Goal: Transaction & Acquisition: Book appointment/travel/reservation

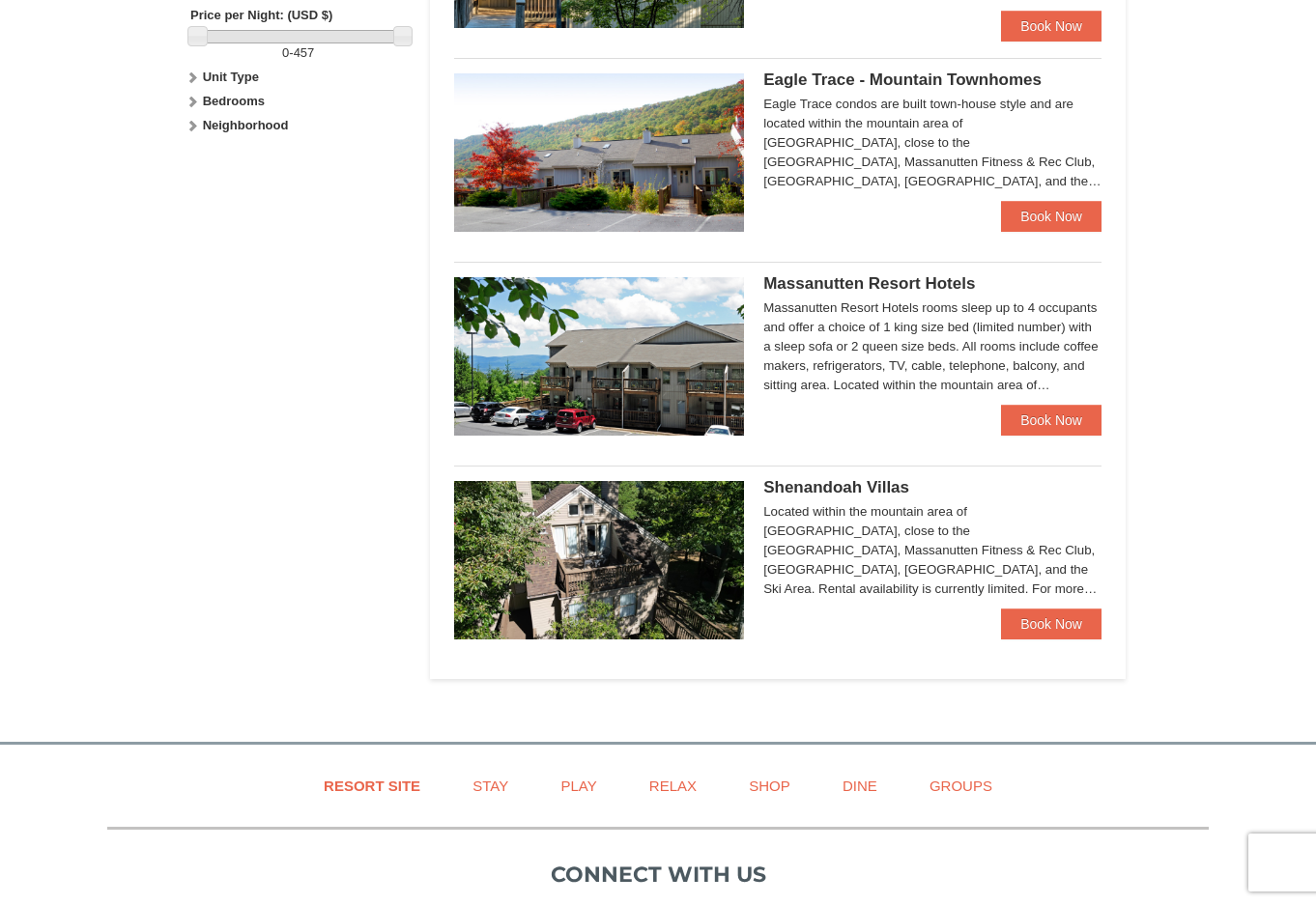
scroll to position [966, 0]
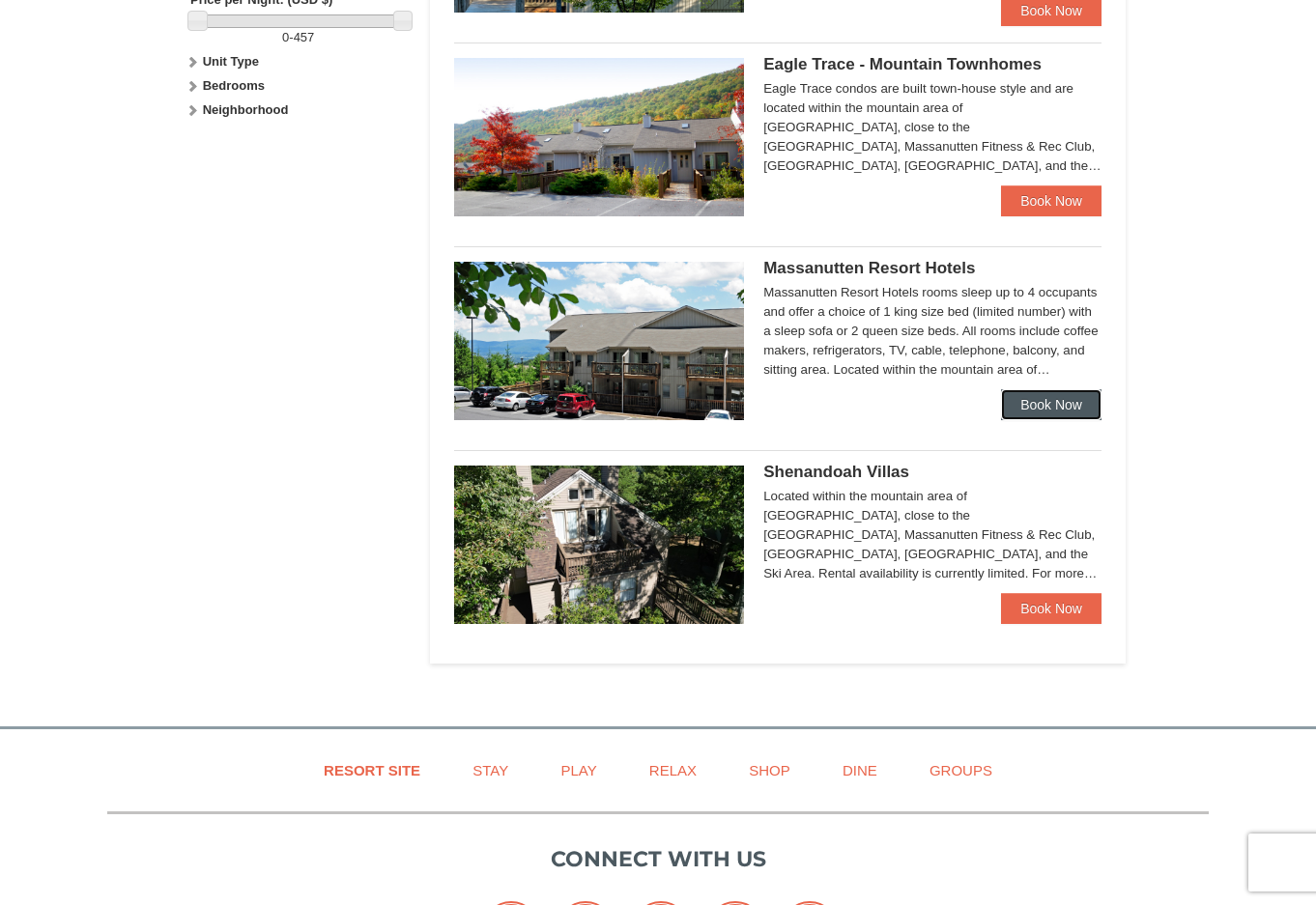
click at [1039, 396] on link "Book Now" at bounding box center [1050, 404] width 100 height 31
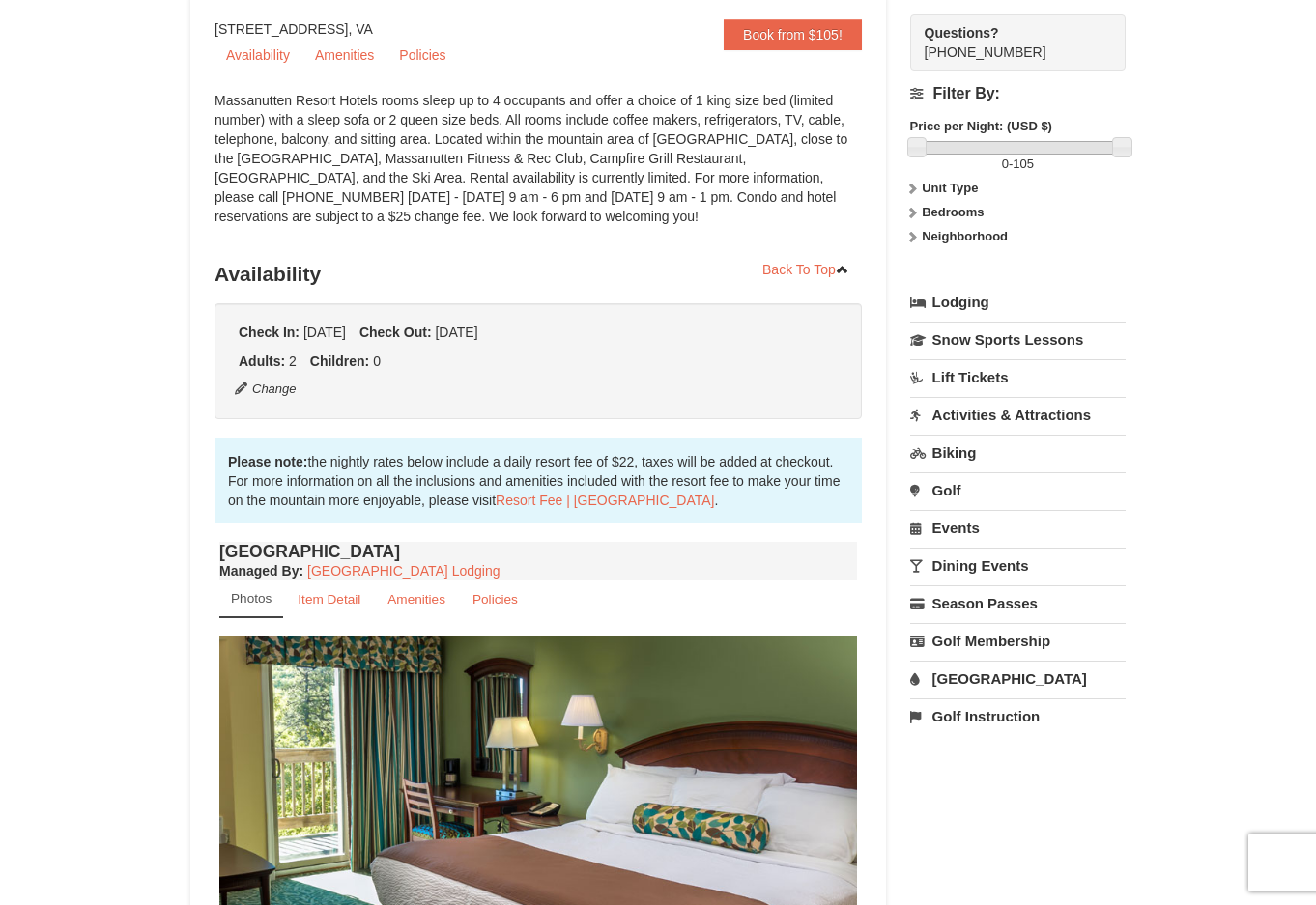
scroll to position [96, 0]
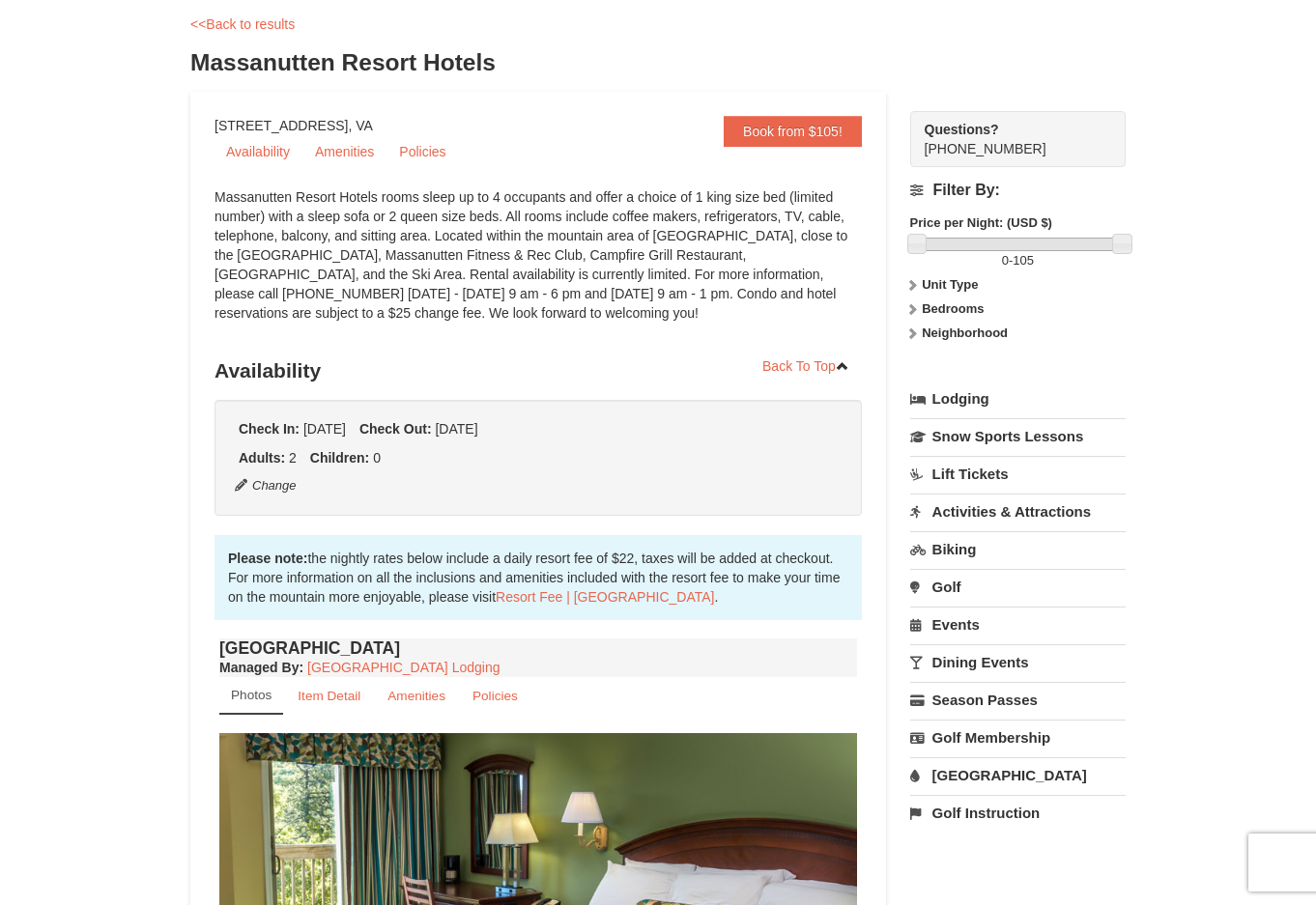
click at [946, 282] on strong "Unit Type" at bounding box center [949, 284] width 56 height 15
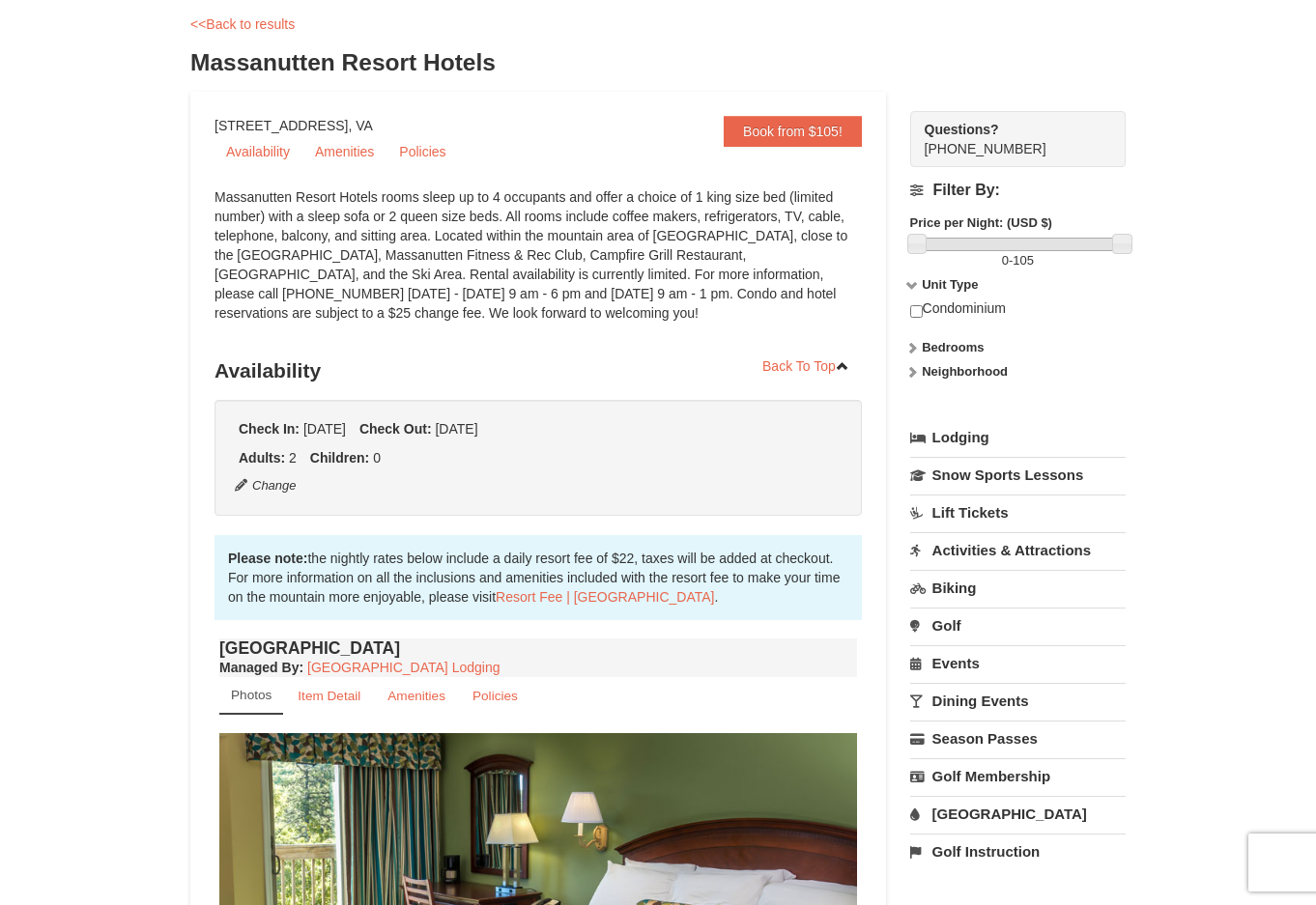
click at [950, 344] on strong "Bedrooms" at bounding box center [952, 347] width 62 height 15
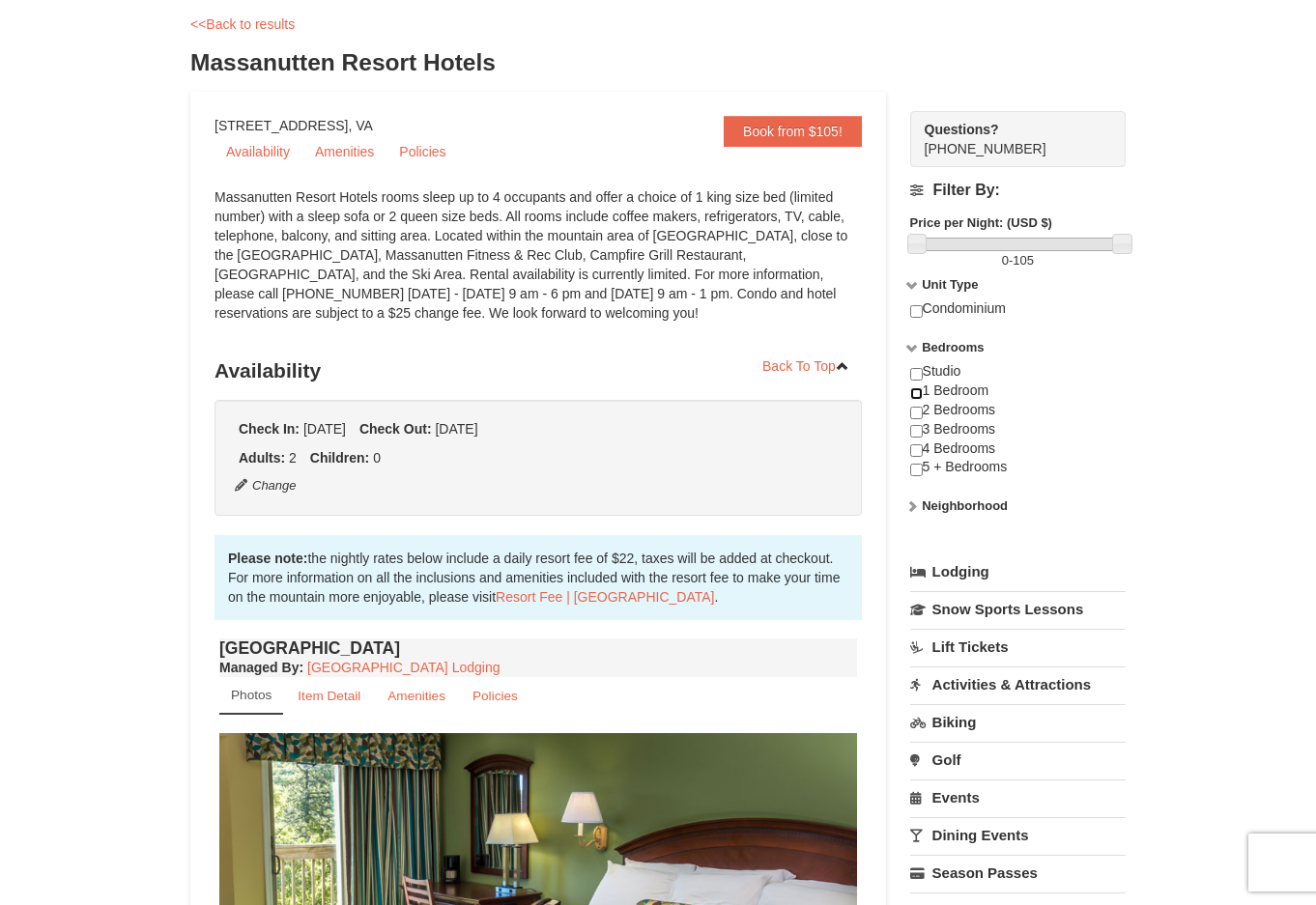
click at [915, 393] on input "checkbox" at bounding box center [916, 393] width 13 height 13
checkbox input "true"
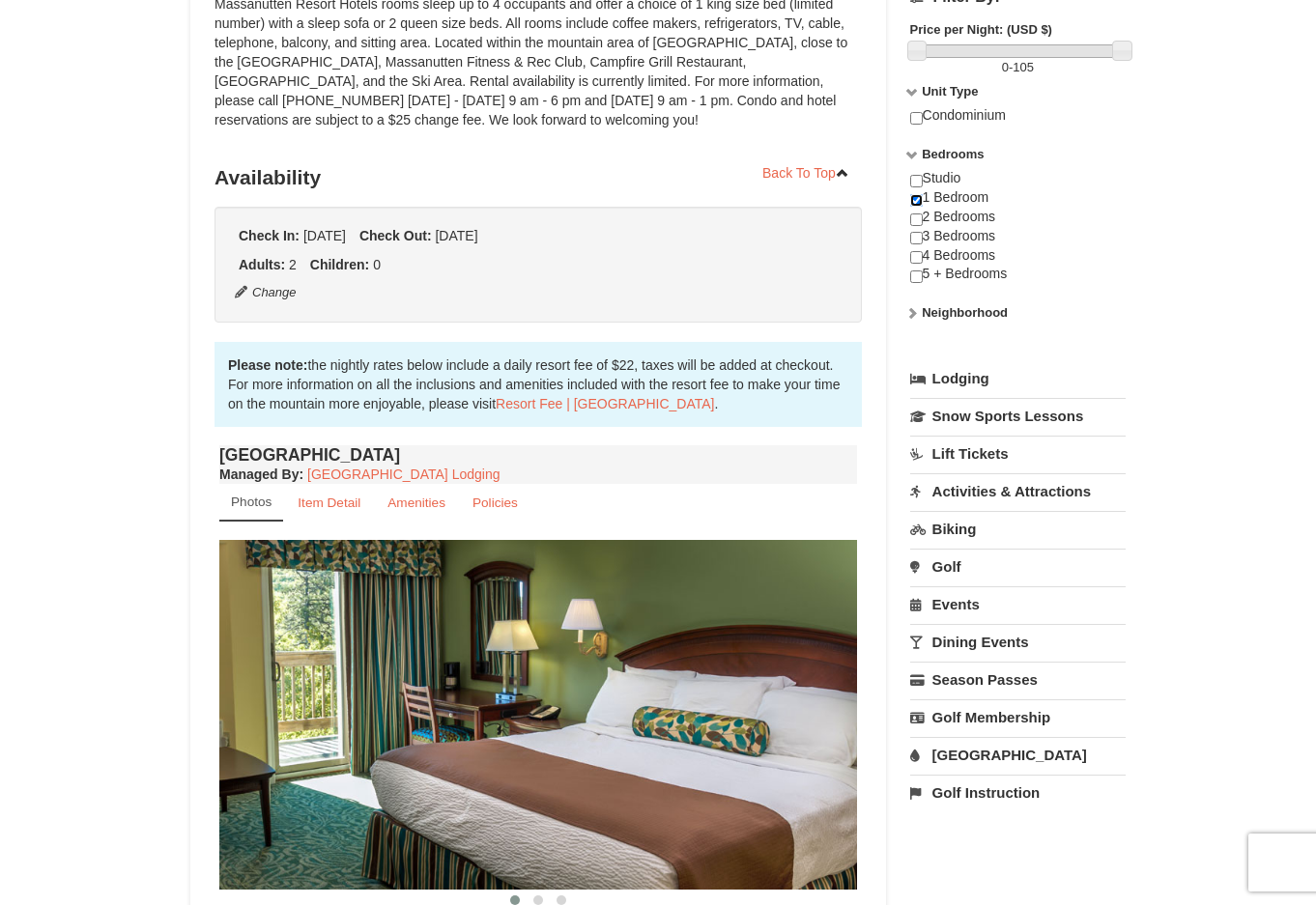
scroll to position [0, 0]
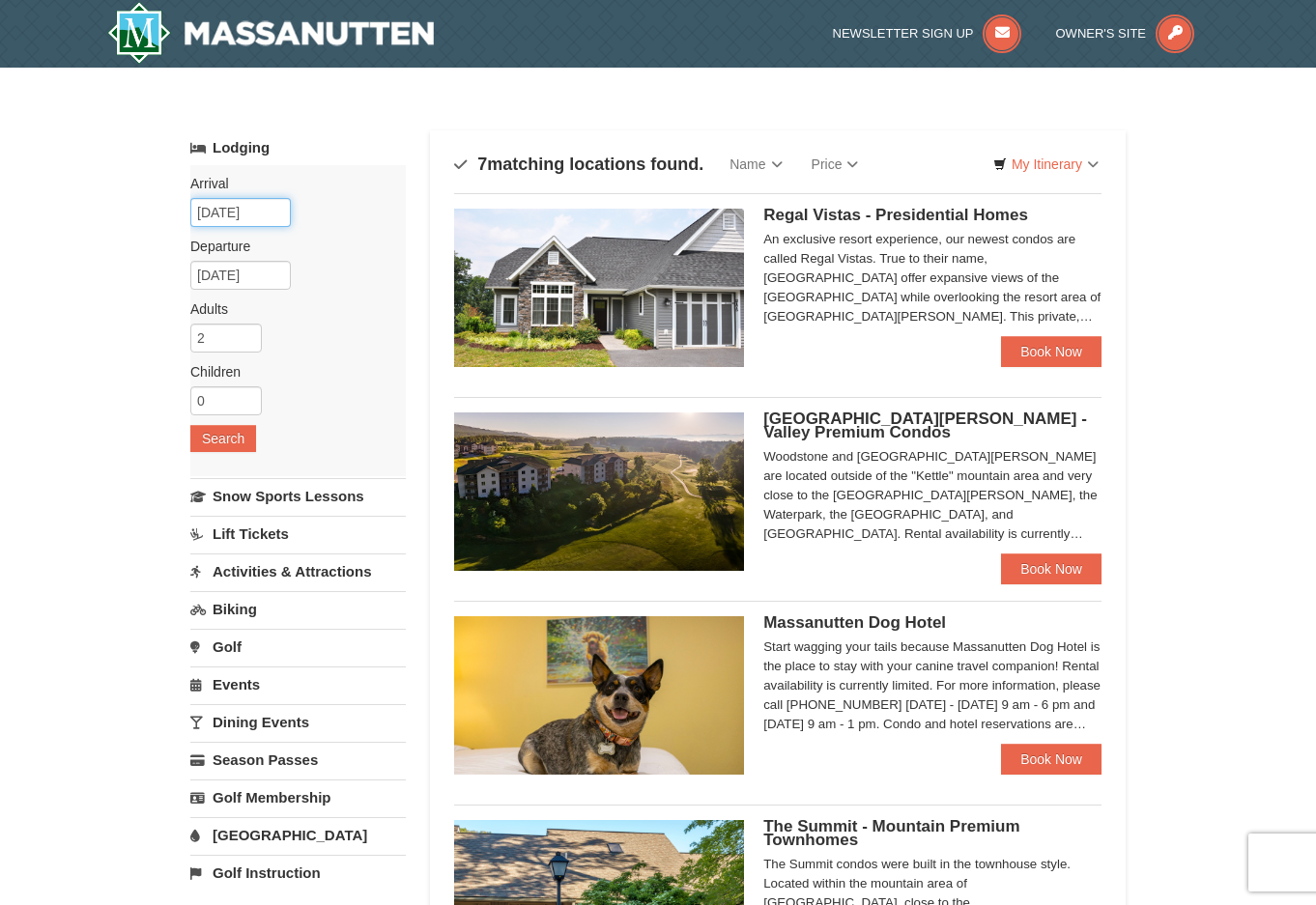
click at [256, 212] on input "[DATE]" at bounding box center [240, 212] width 100 height 29
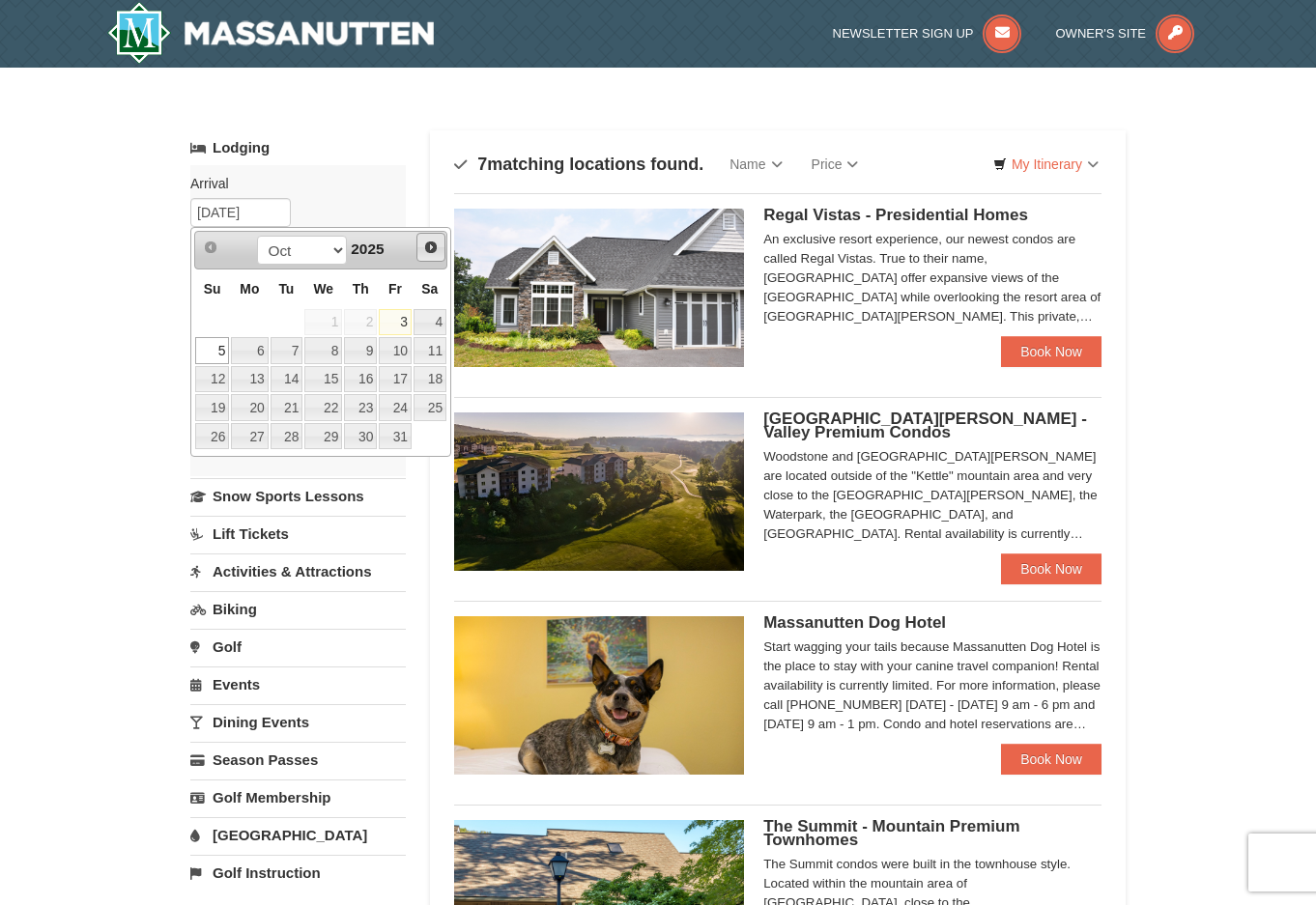
click at [427, 246] on span "Next" at bounding box center [431, 247] width 16 height 16
click at [293, 435] on link "30" at bounding box center [287, 436] width 33 height 27
type input "[DATE]"
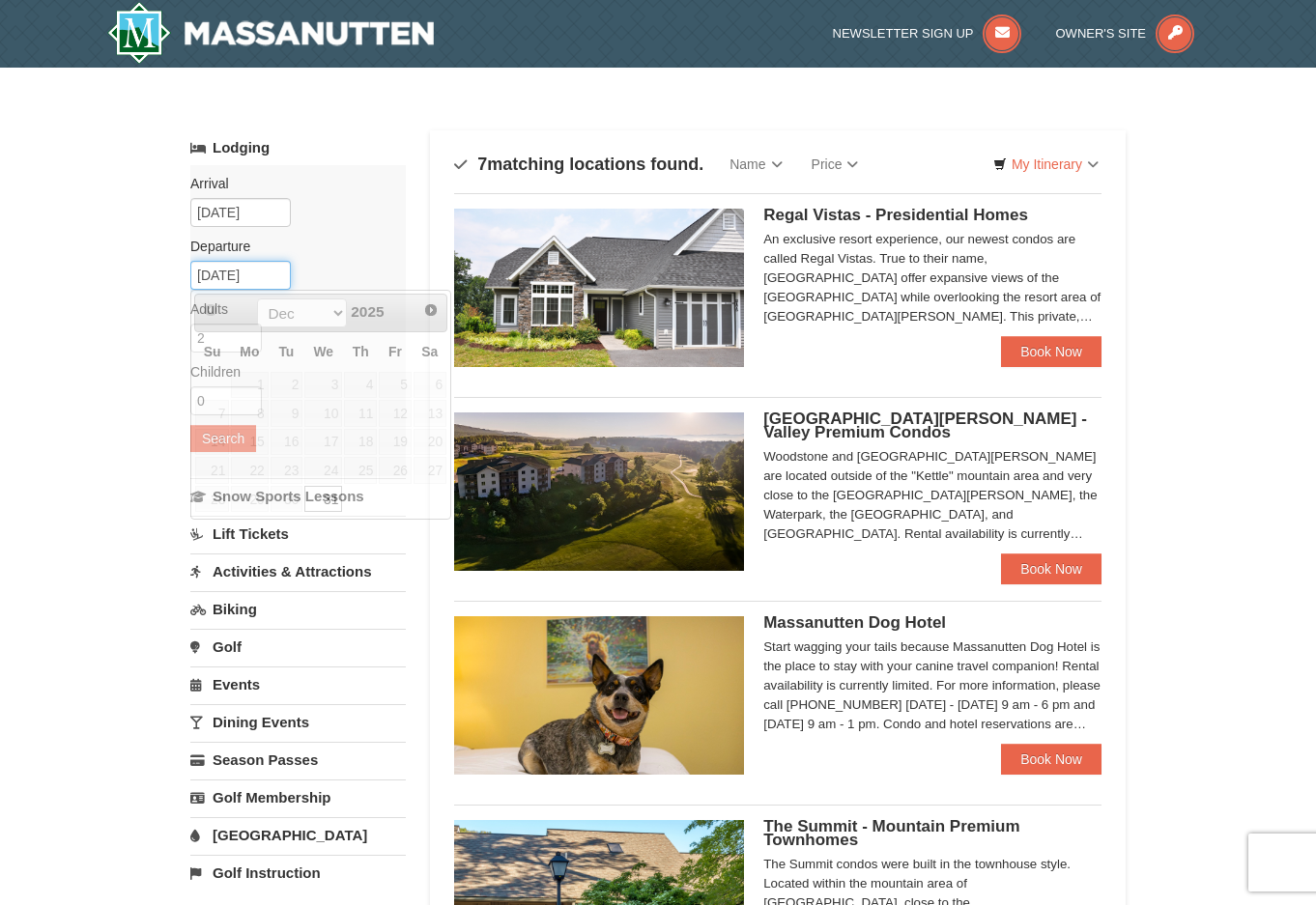
click at [275, 274] on input "12/31/2025" at bounding box center [240, 275] width 100 height 29
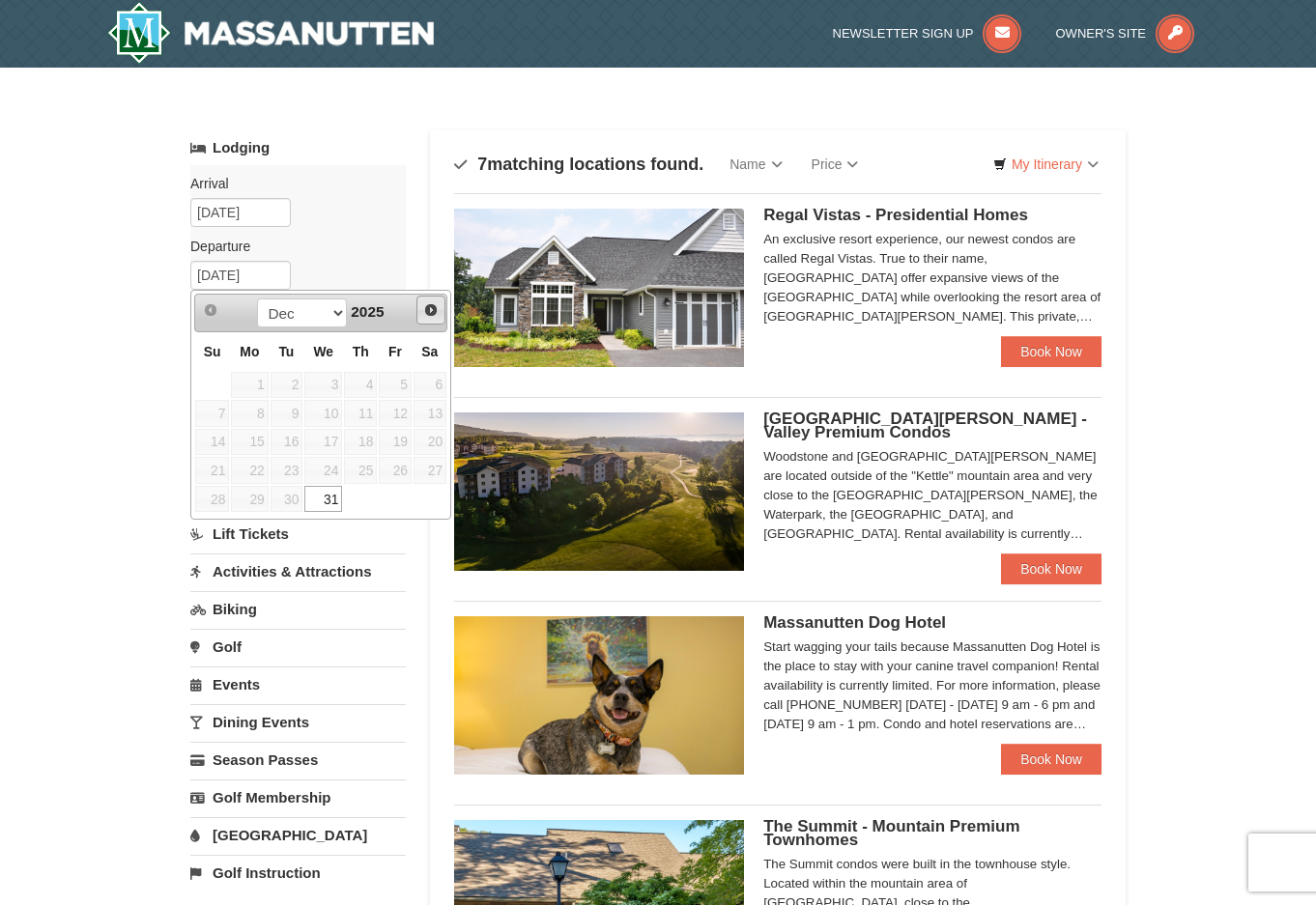
click at [431, 307] on span "Next" at bounding box center [431, 311] width 16 height 16
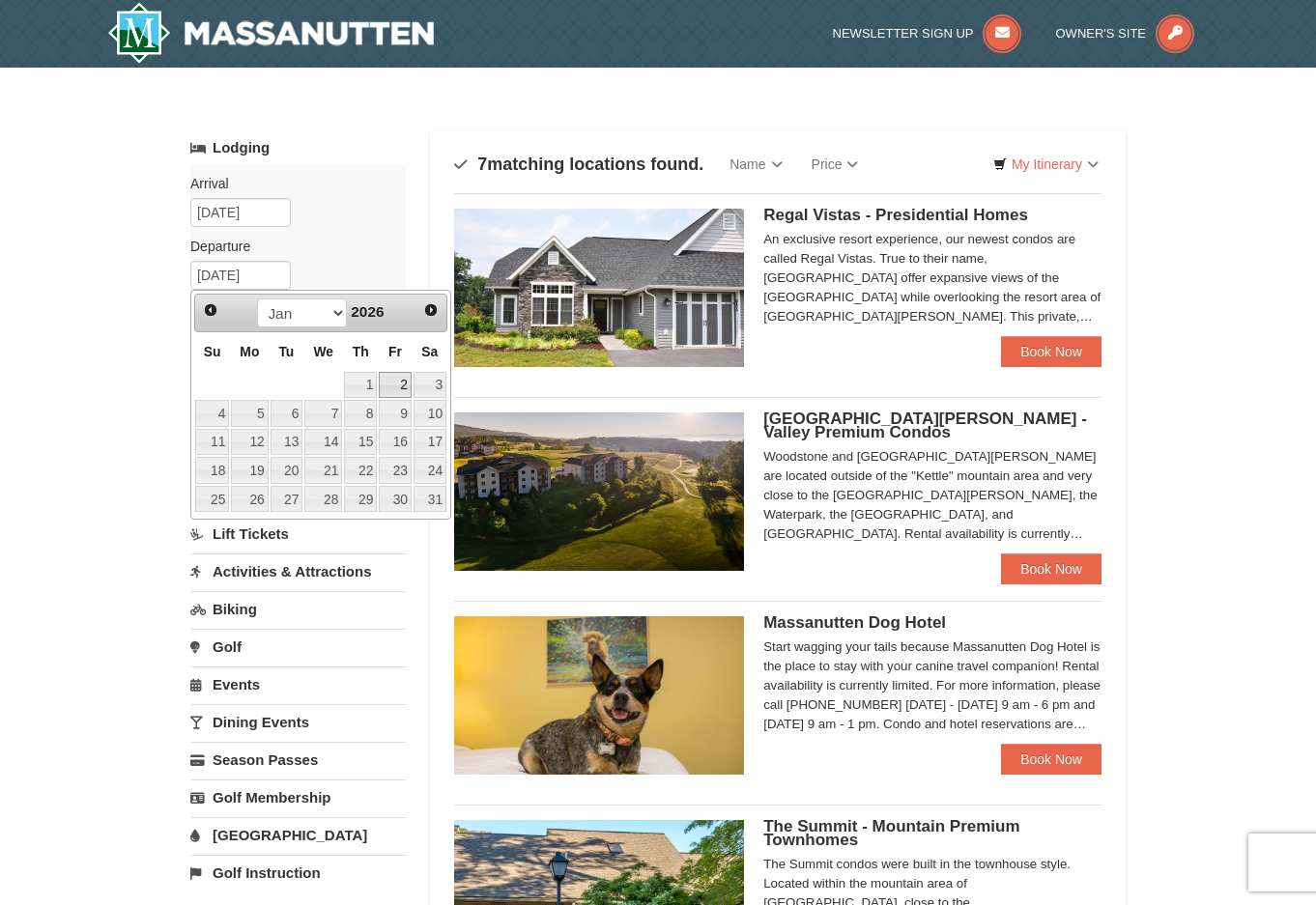
click at [398, 384] on link "2" at bounding box center [395, 385] width 33 height 27
type input "[DATE]"
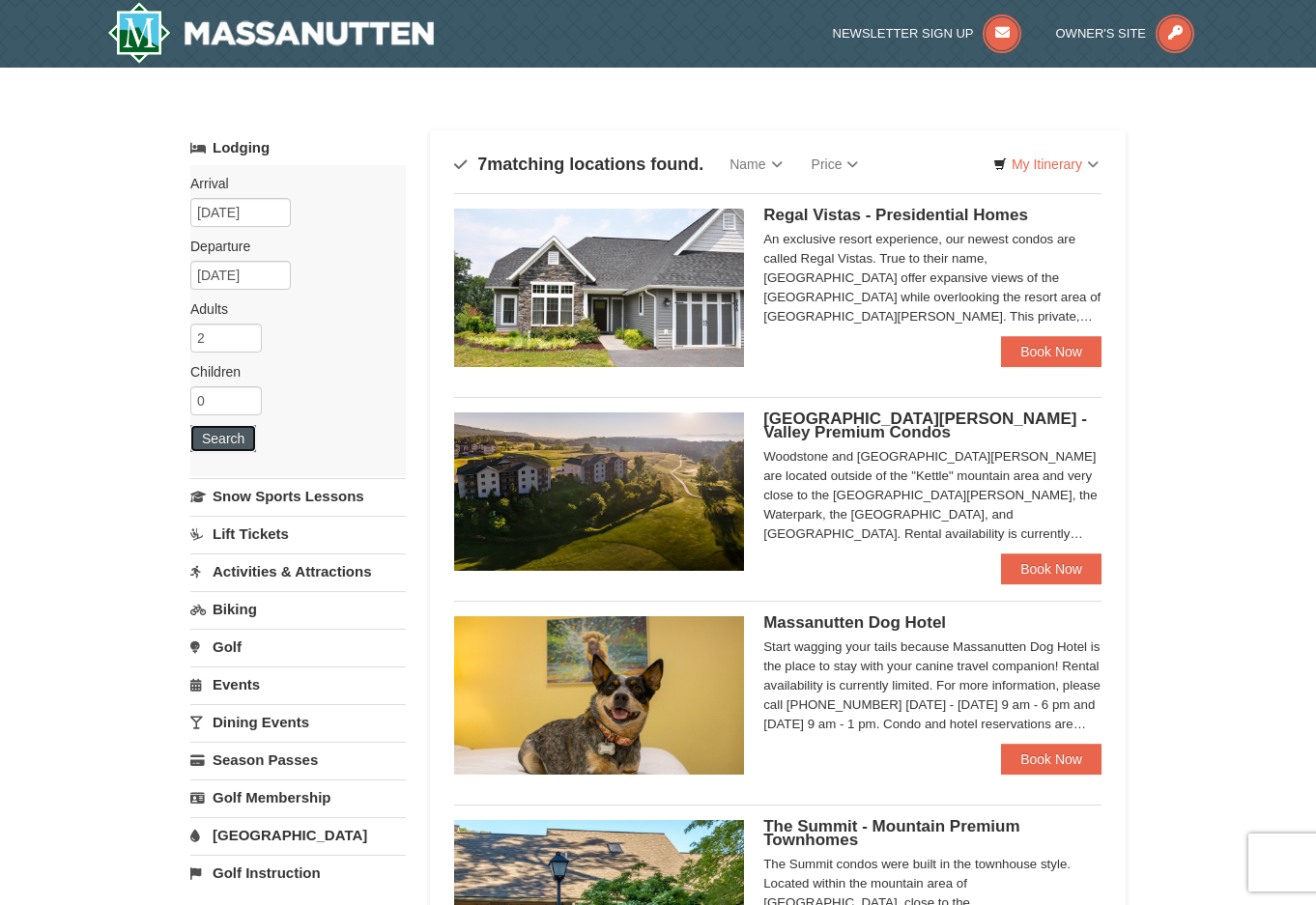
click at [227, 442] on button "Search" at bounding box center [223, 438] width 66 height 27
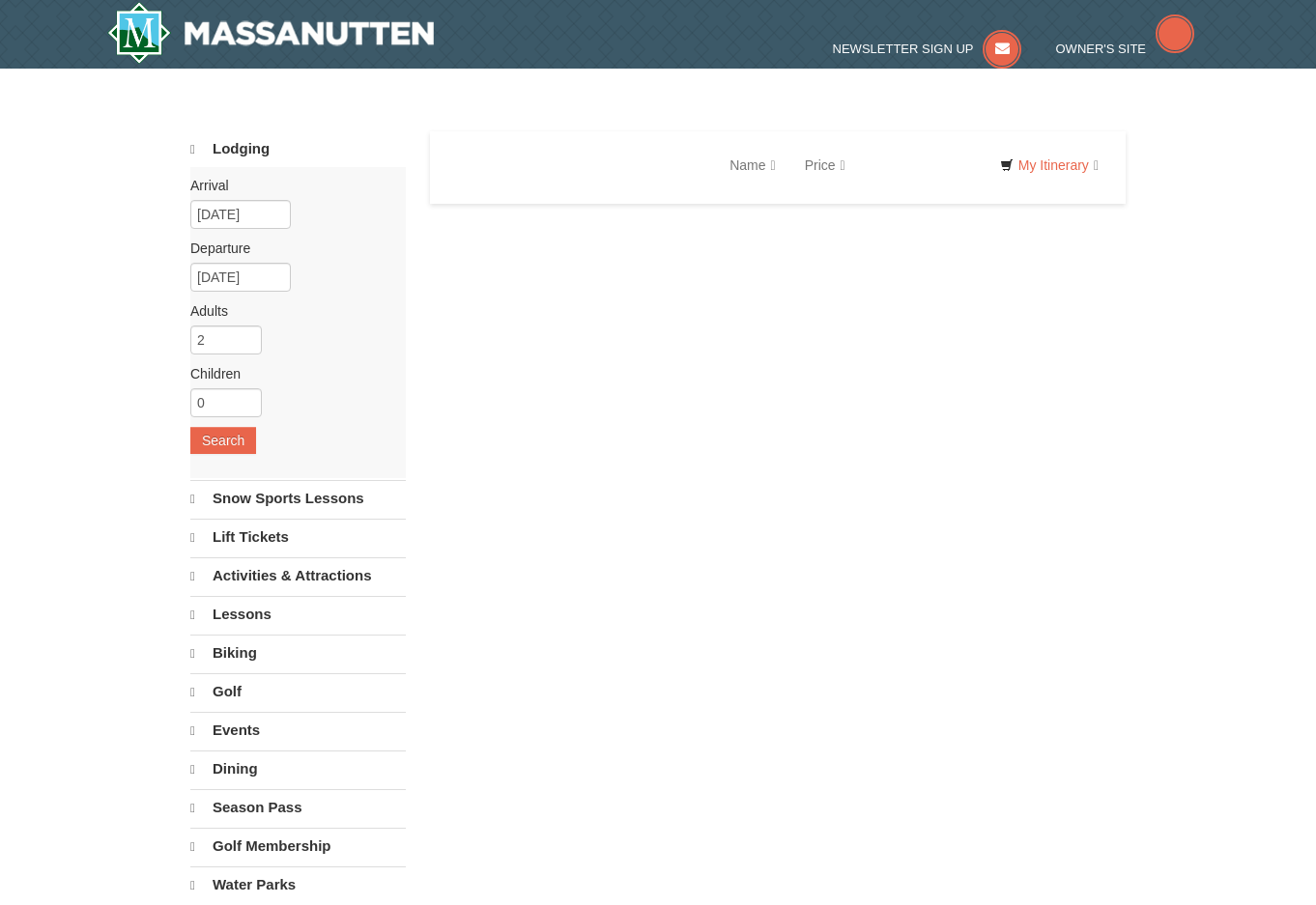
select select "10"
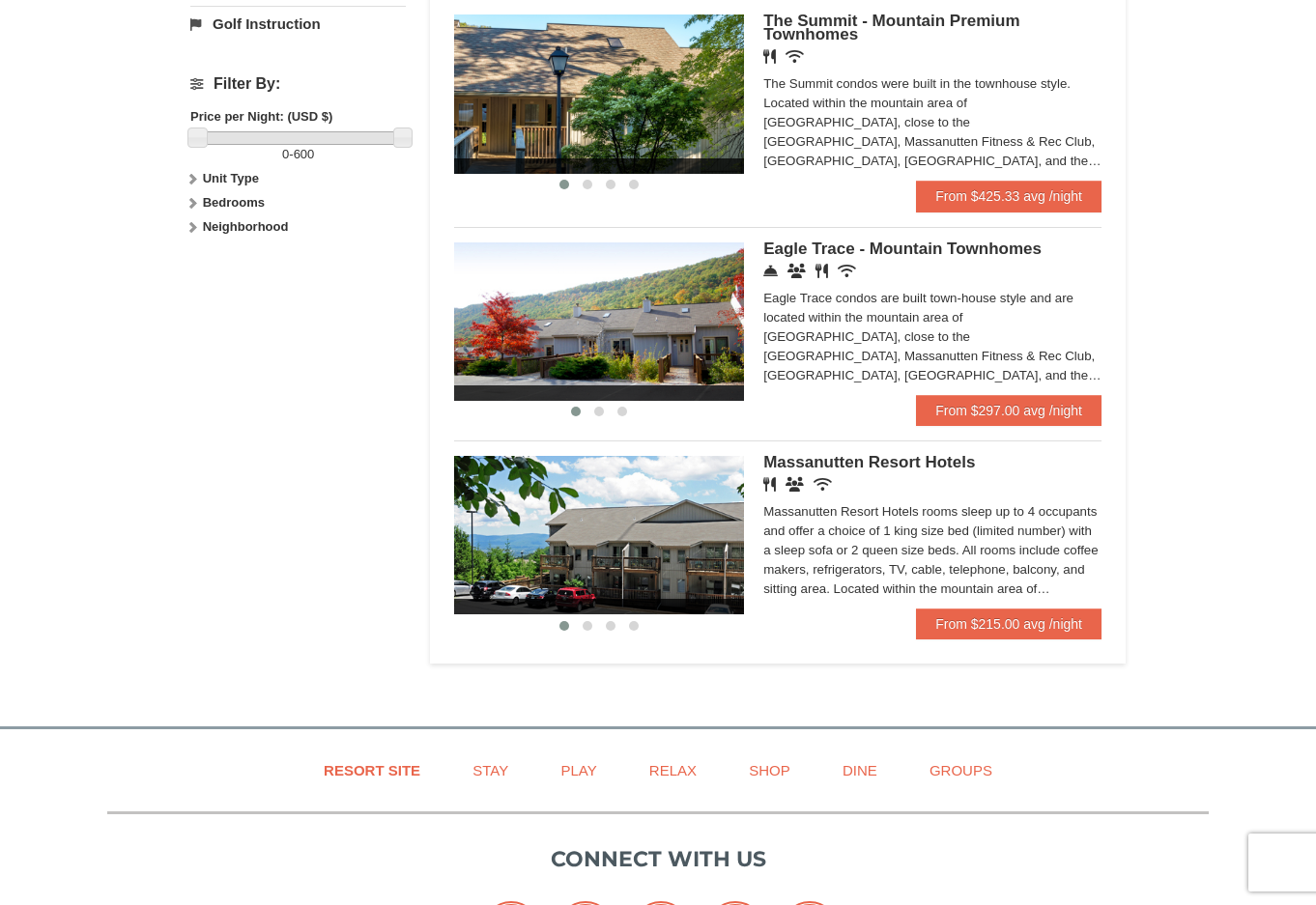
scroll to position [869, 0]
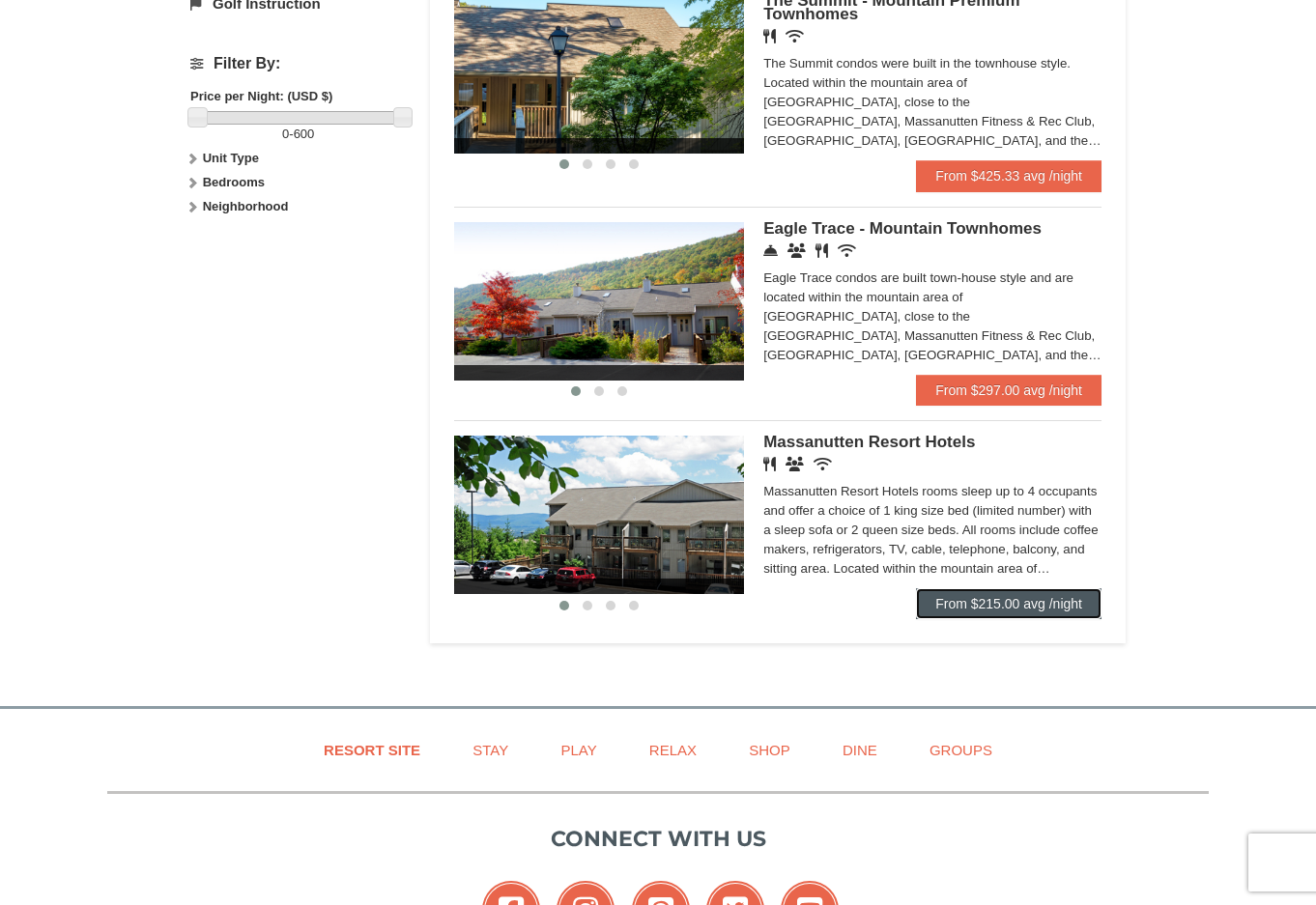
click at [1028, 600] on link "From $215.00 avg /night" at bounding box center [1008, 603] width 186 height 31
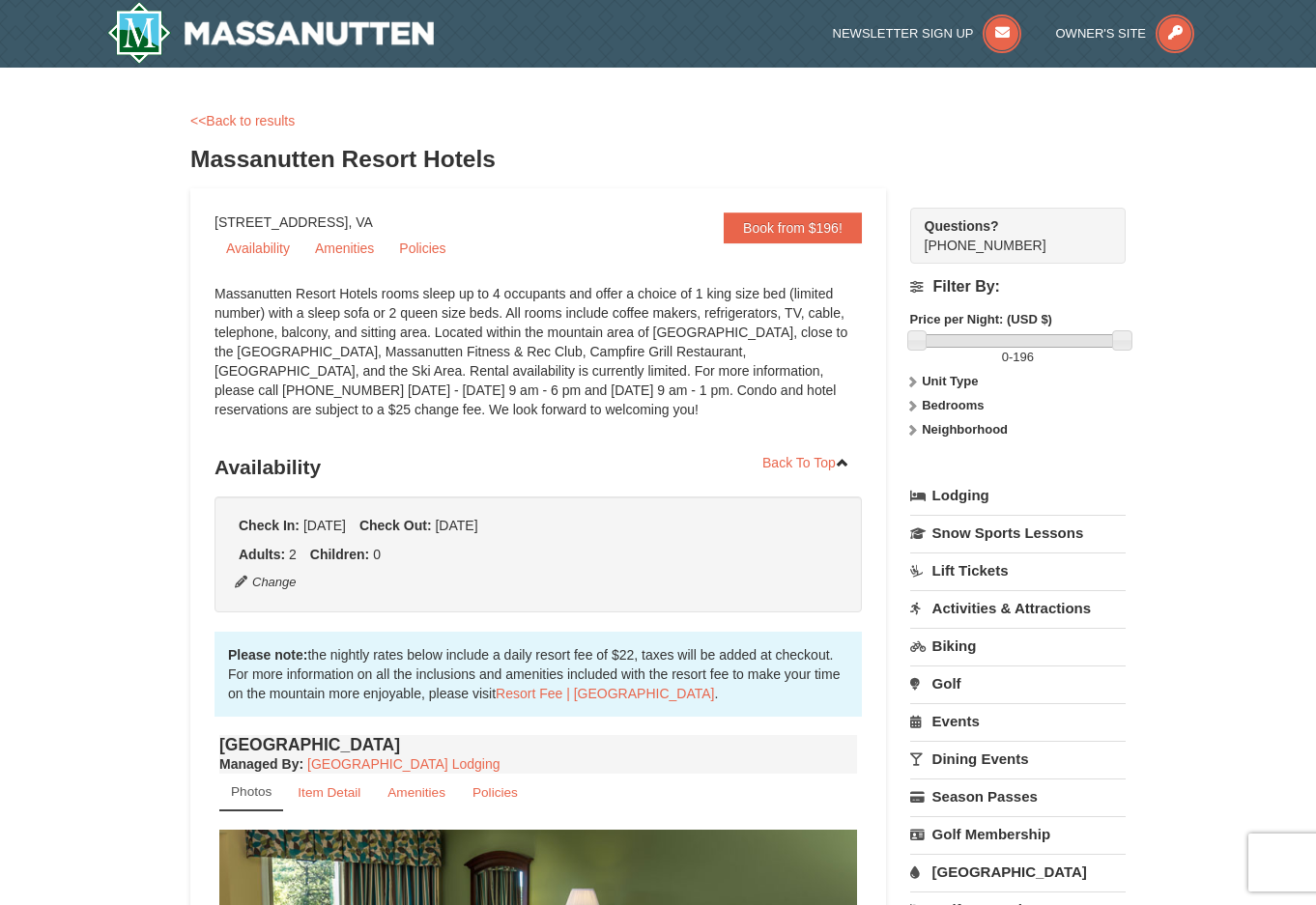
click at [966, 406] on strong "Bedrooms" at bounding box center [952, 405] width 62 height 15
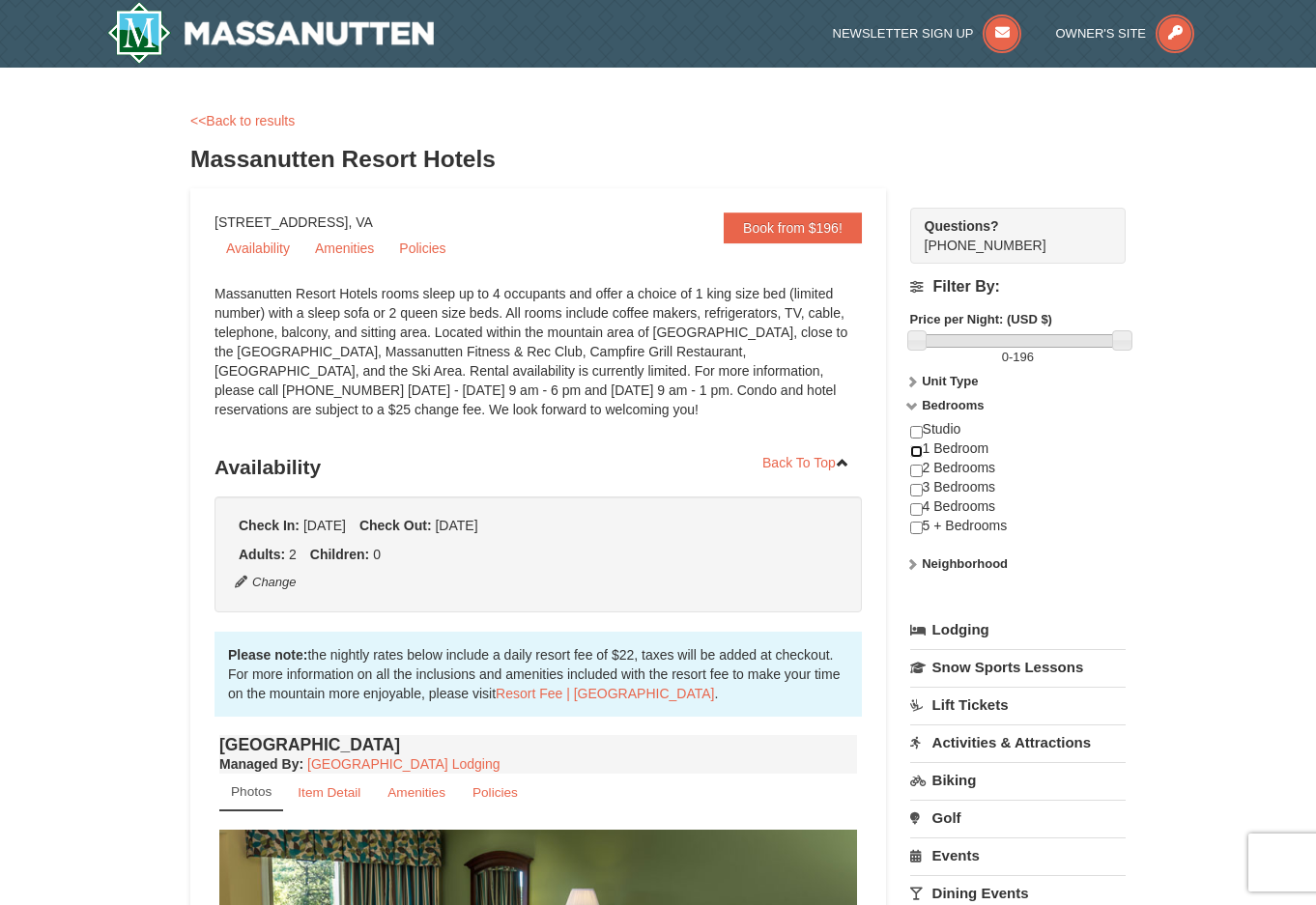
click at [914, 452] on input "checkbox" at bounding box center [916, 452] width 13 height 13
checkbox input "true"
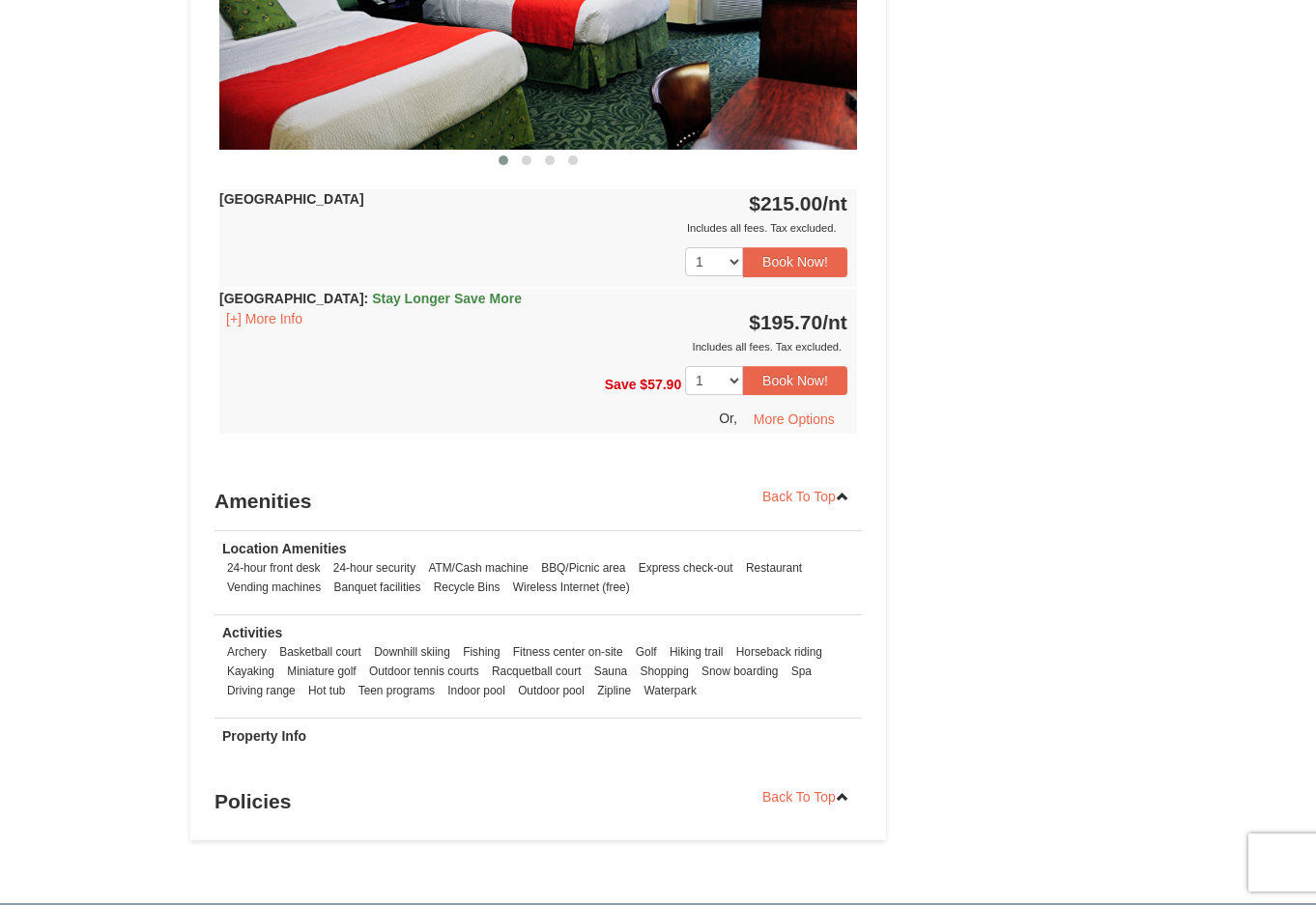
scroll to position [2125, 0]
